Goal: Task Accomplishment & Management: Manage account settings

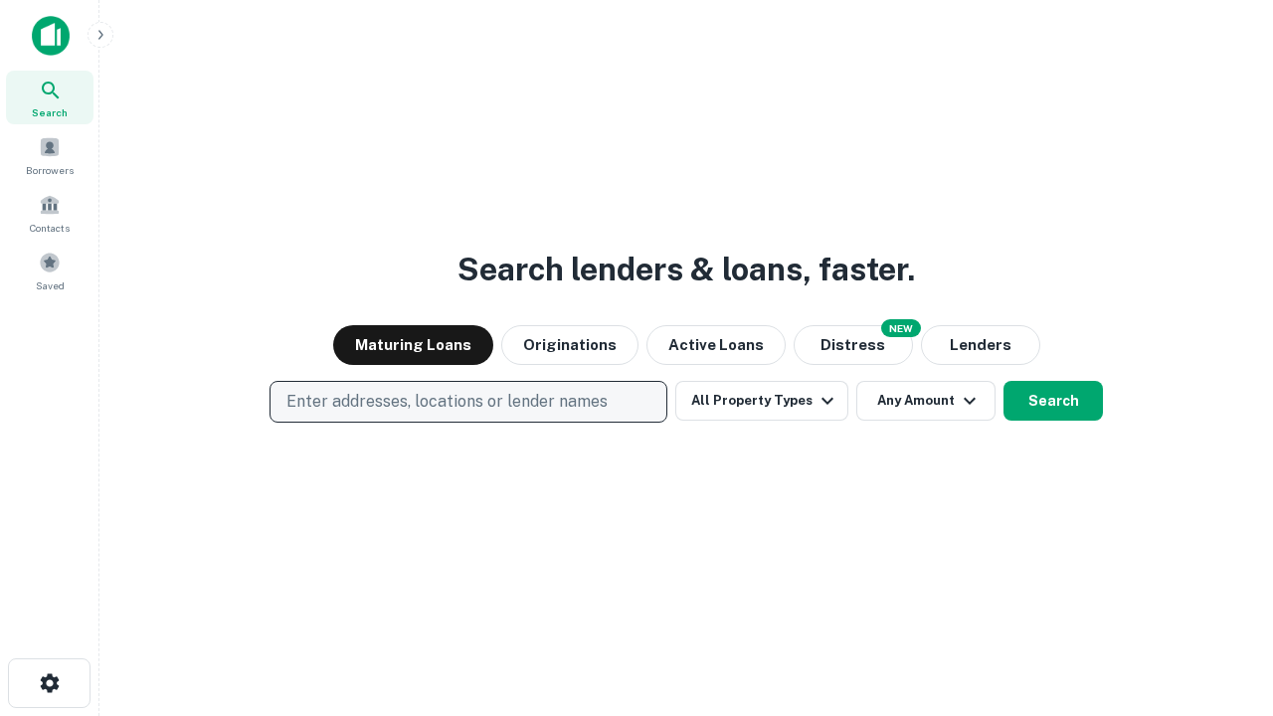
click at [467, 402] on p "Enter addresses, locations or lender names" at bounding box center [446, 402] width 321 height 24
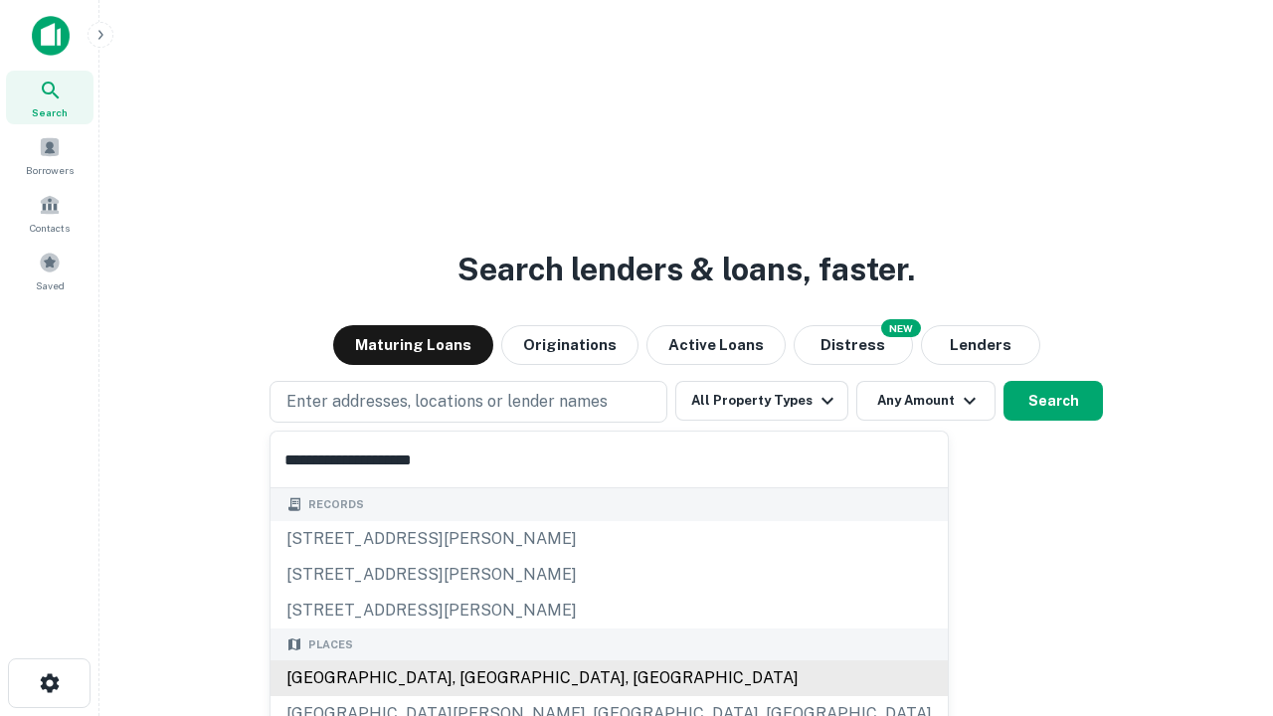
click at [475, 678] on div "[GEOGRAPHIC_DATA], [GEOGRAPHIC_DATA], [GEOGRAPHIC_DATA]" at bounding box center [608, 678] width 677 height 36
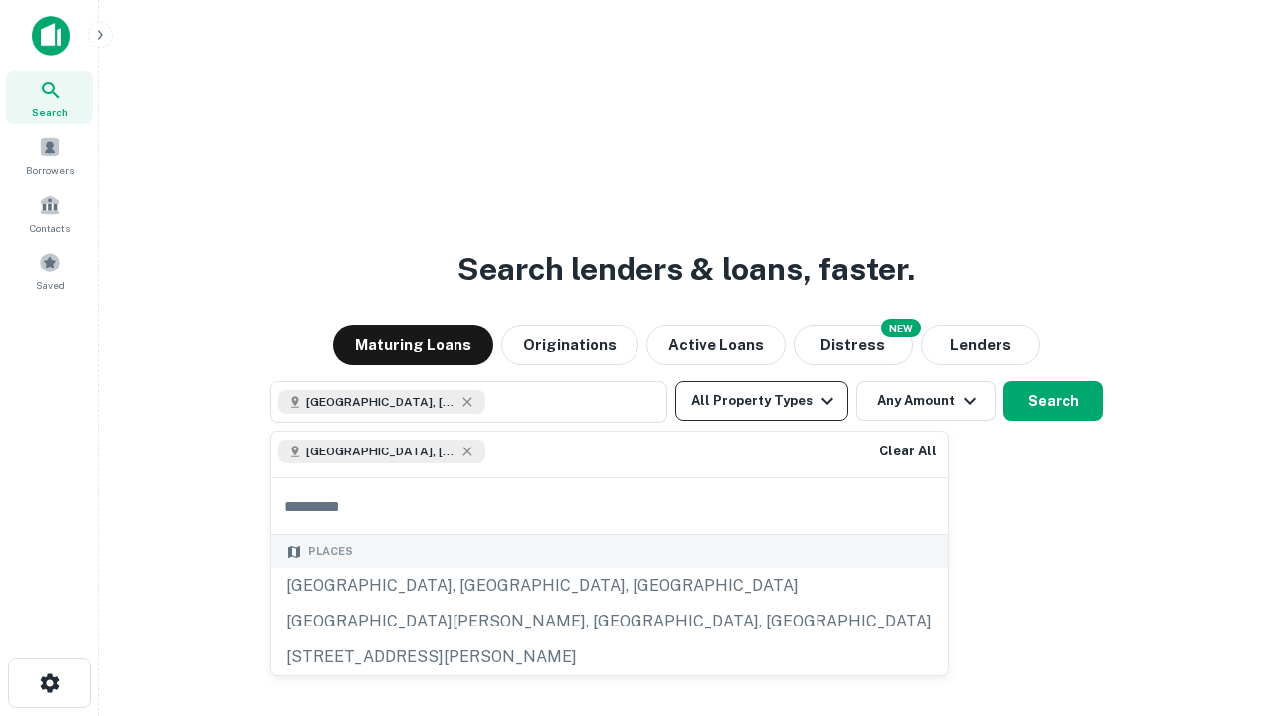
click at [762, 401] on button "All Property Types" at bounding box center [761, 401] width 173 height 40
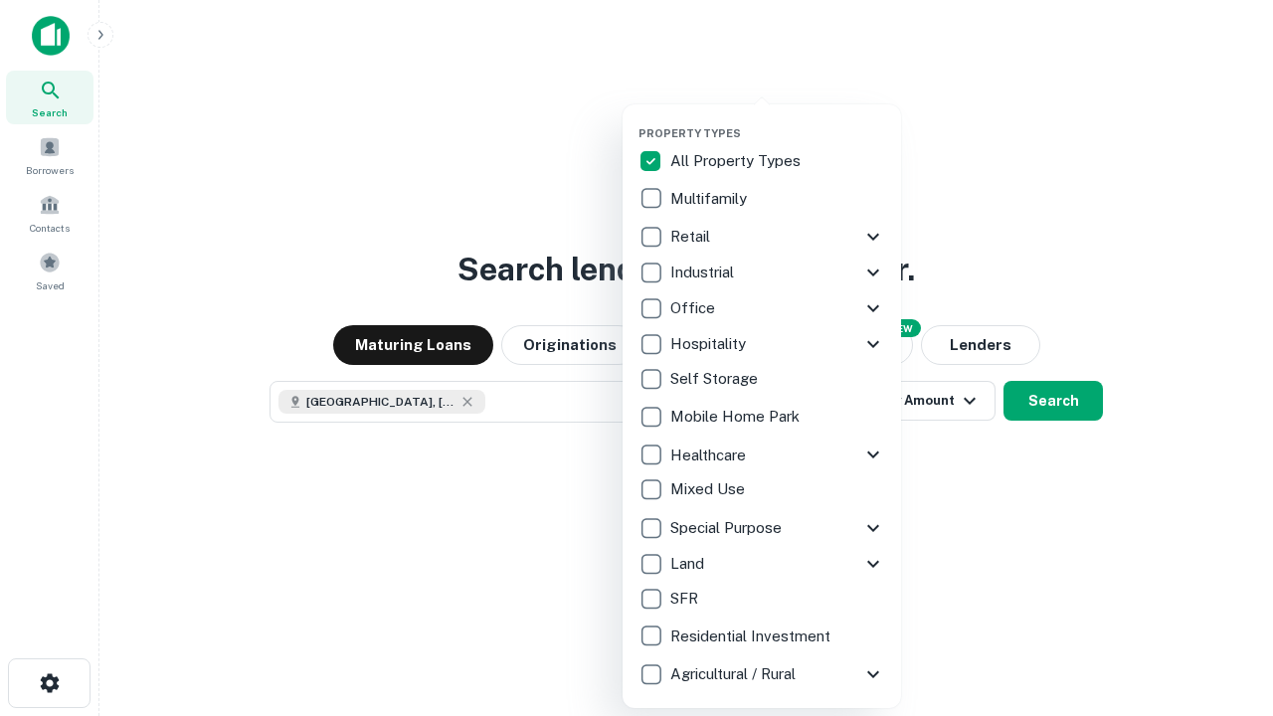
click at [778, 120] on button "button" at bounding box center [777, 120] width 278 height 1
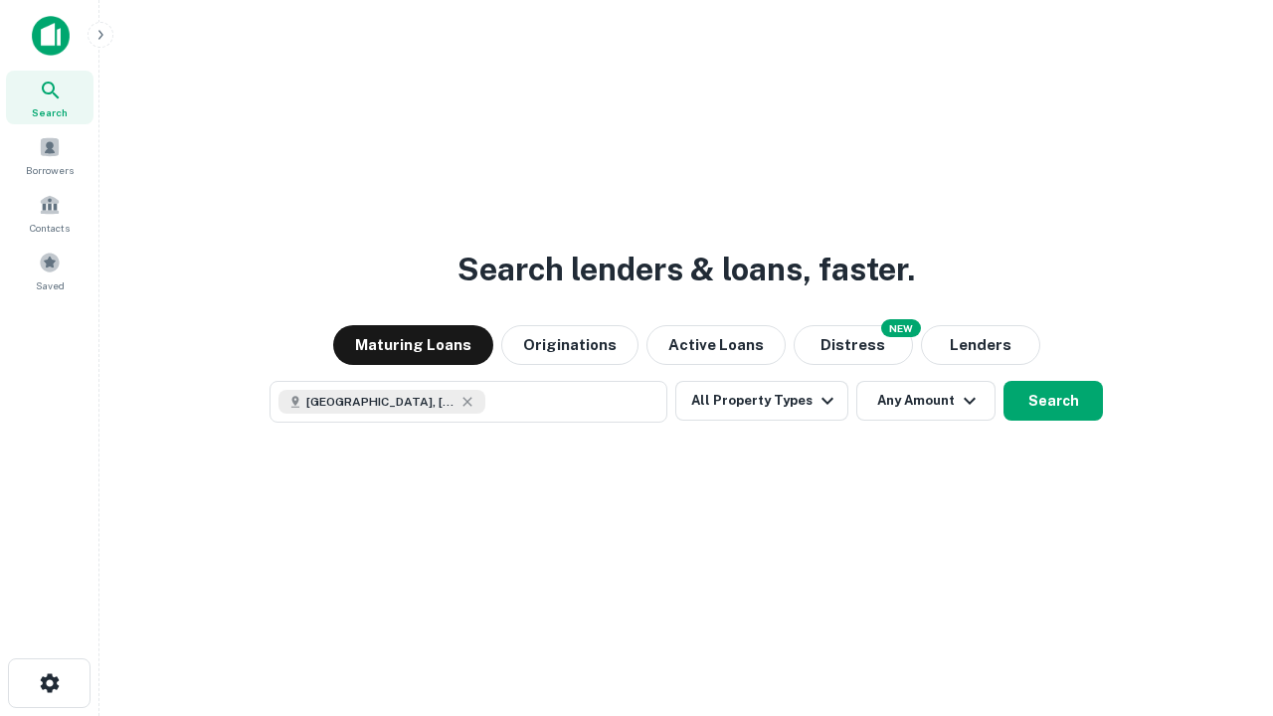
scroll to position [32, 0]
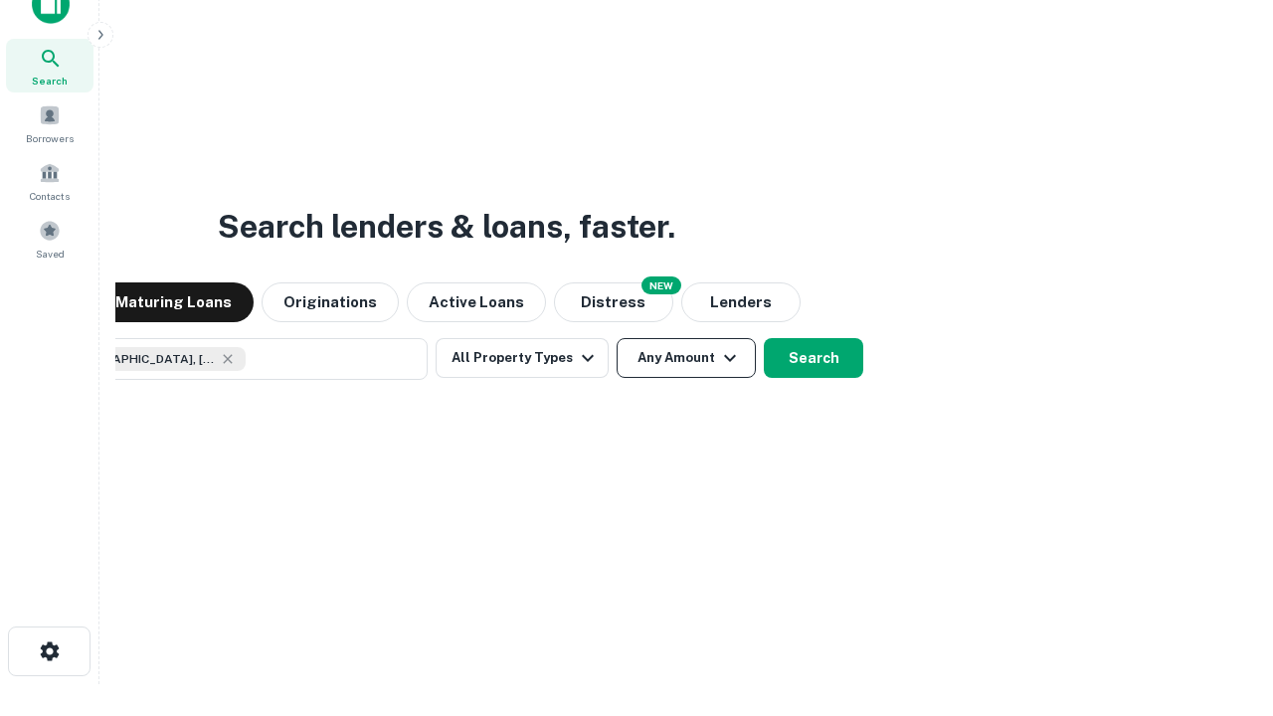
click at [616, 338] on button "Any Amount" at bounding box center [685, 358] width 139 height 40
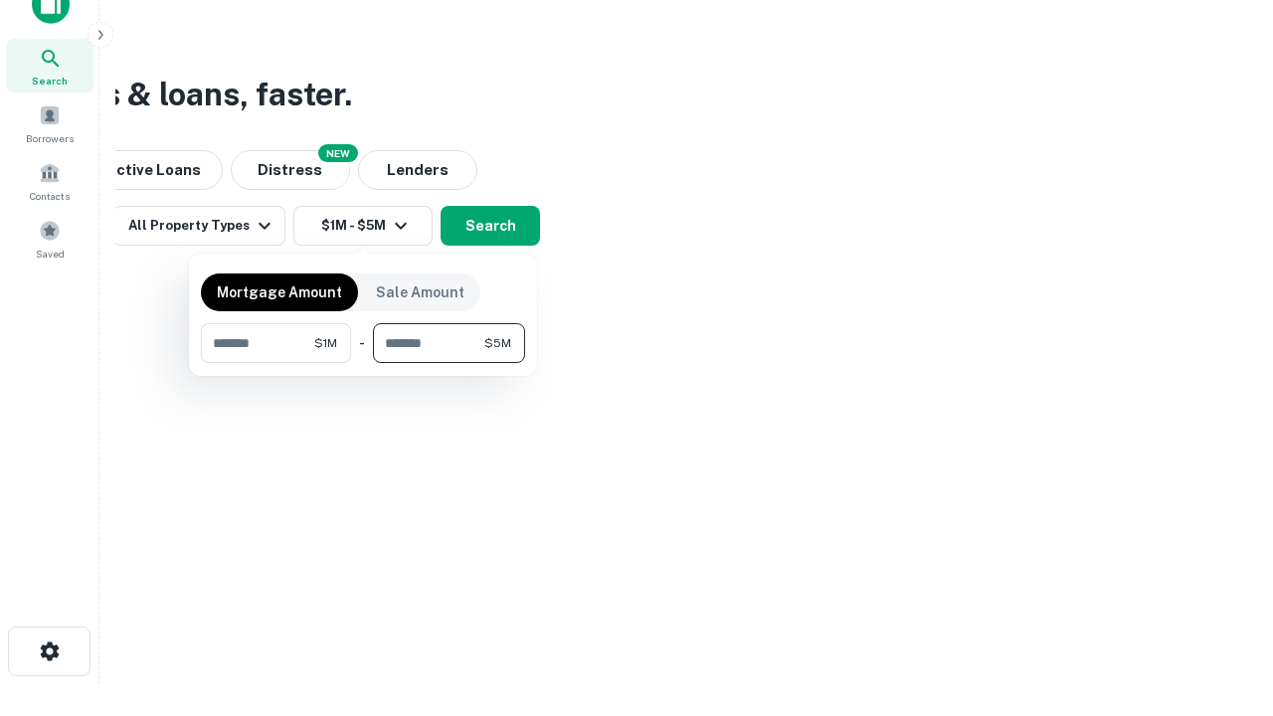
type input "*******"
click at [363, 363] on button "button" at bounding box center [363, 363] width 324 height 1
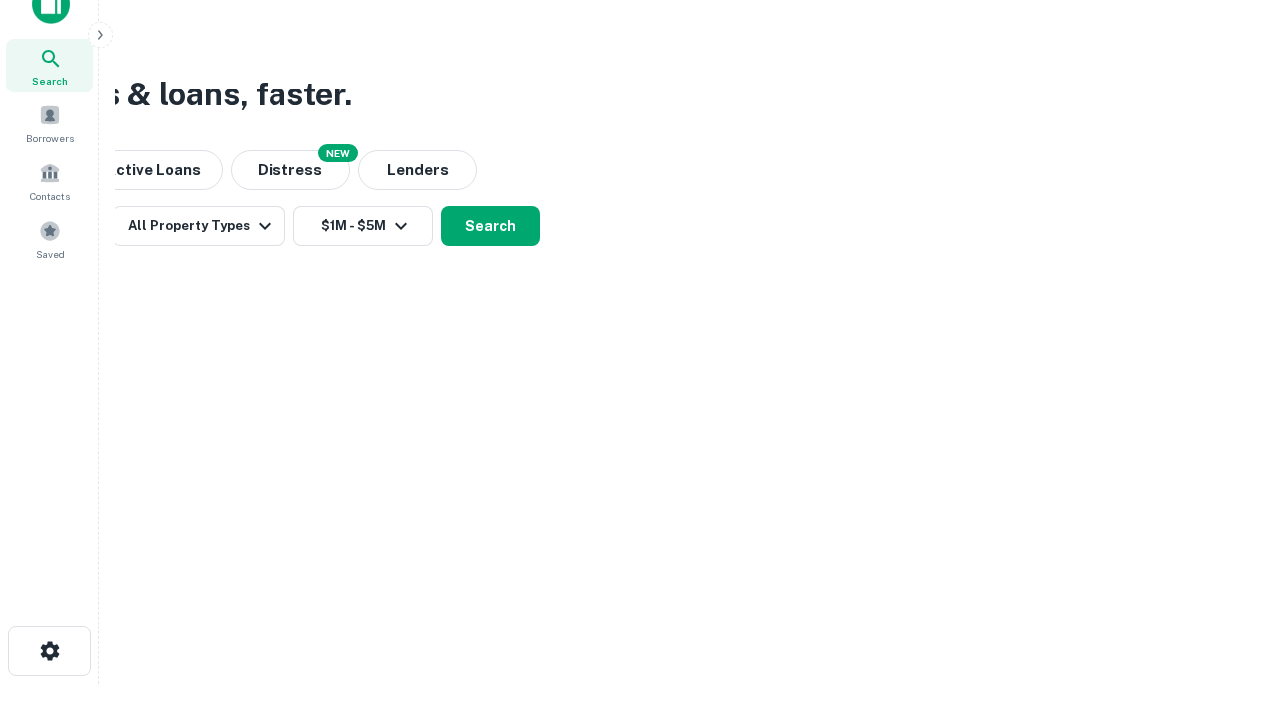
scroll to position [32, 0]
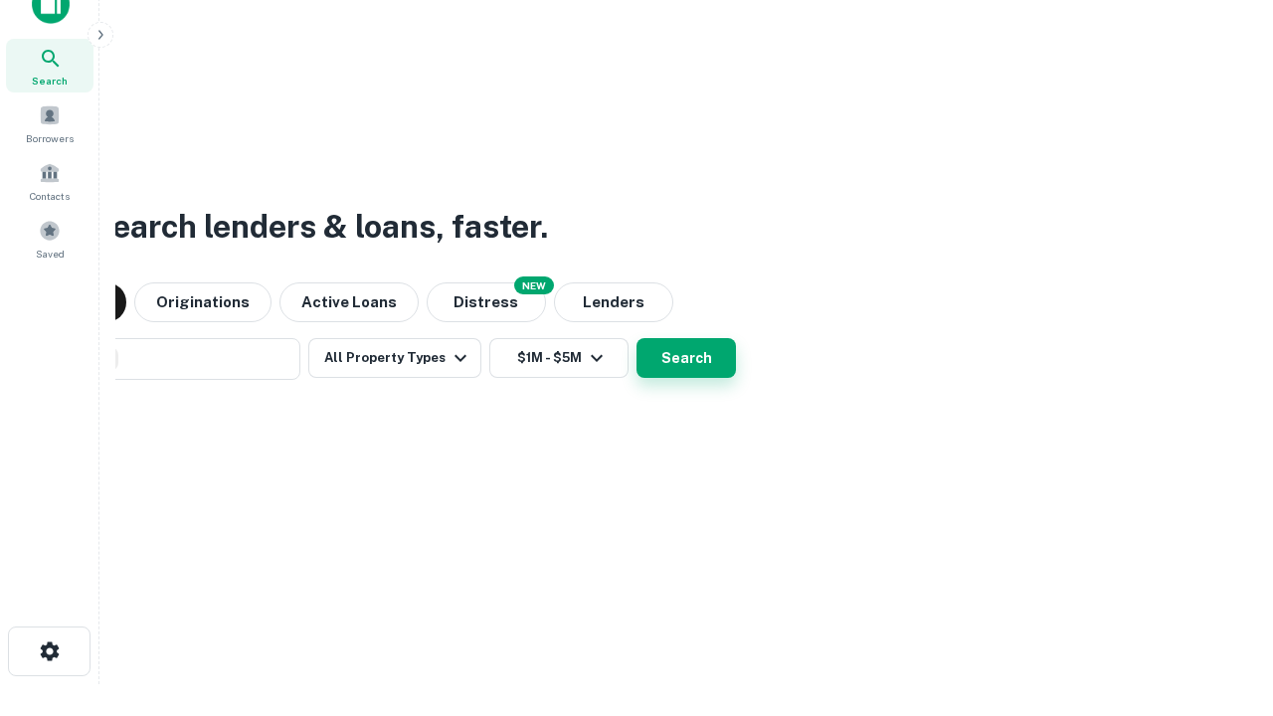
click at [636, 338] on button "Search" at bounding box center [685, 358] width 99 height 40
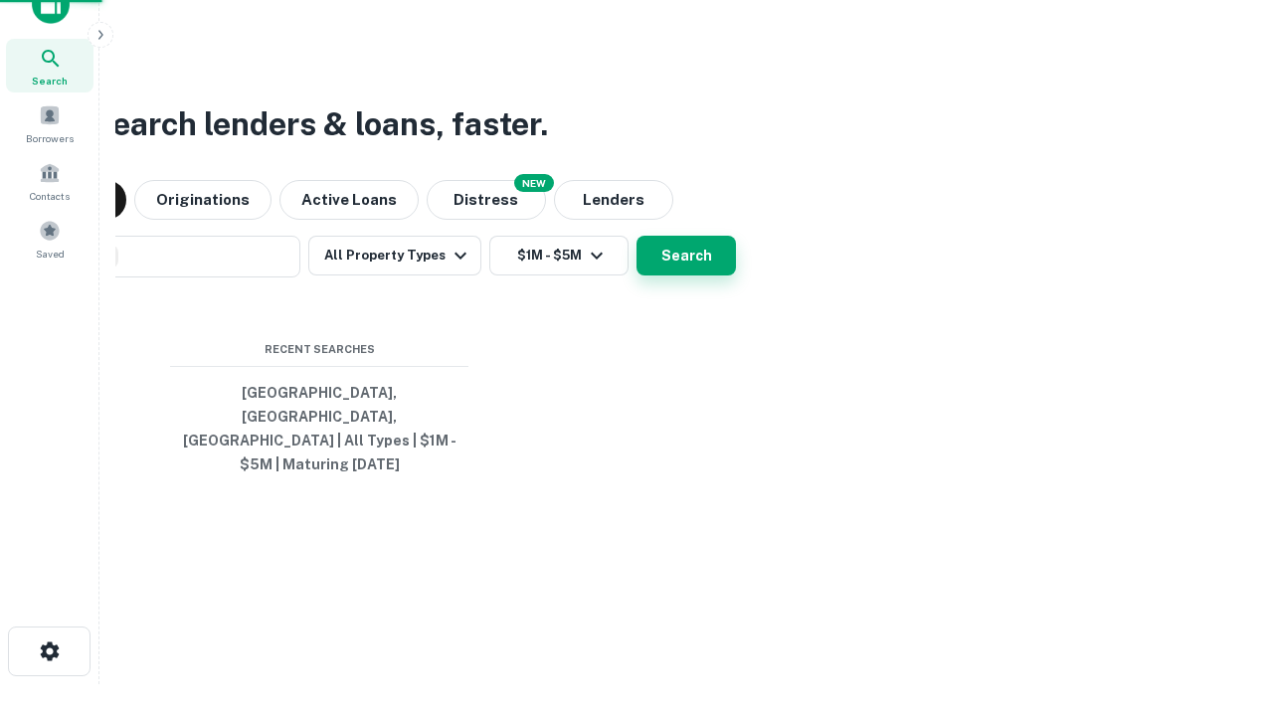
scroll to position [65, 563]
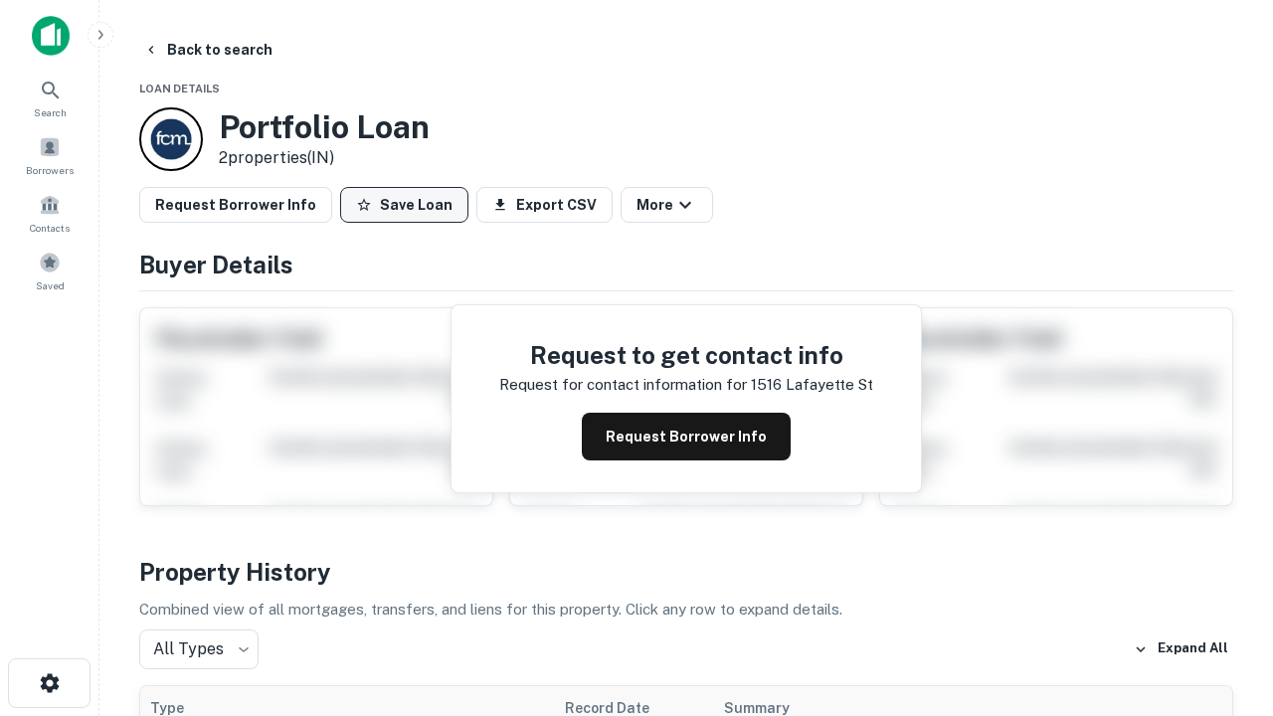
click at [404, 205] on button "Save Loan" at bounding box center [404, 205] width 128 height 36
